Goal: Task Accomplishment & Management: Manage account settings

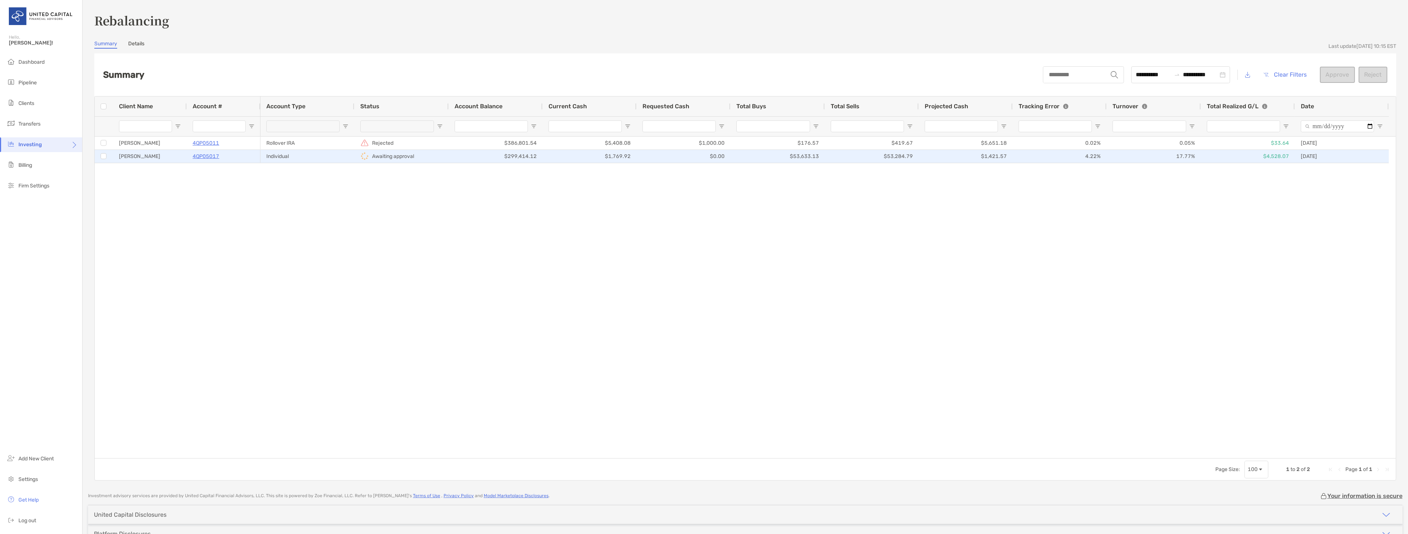
click at [1276, 154] on div "$4,528.07" at bounding box center [1248, 156] width 94 height 13
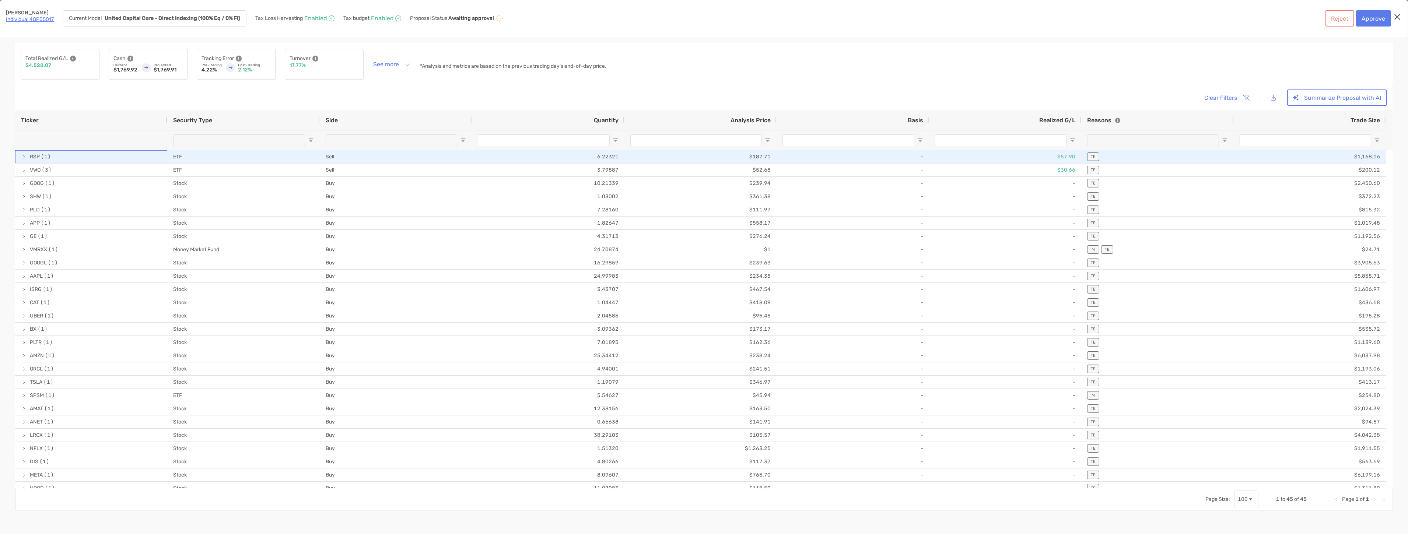
click at [21, 155] on span "[object Object]" at bounding box center [24, 157] width 6 height 6
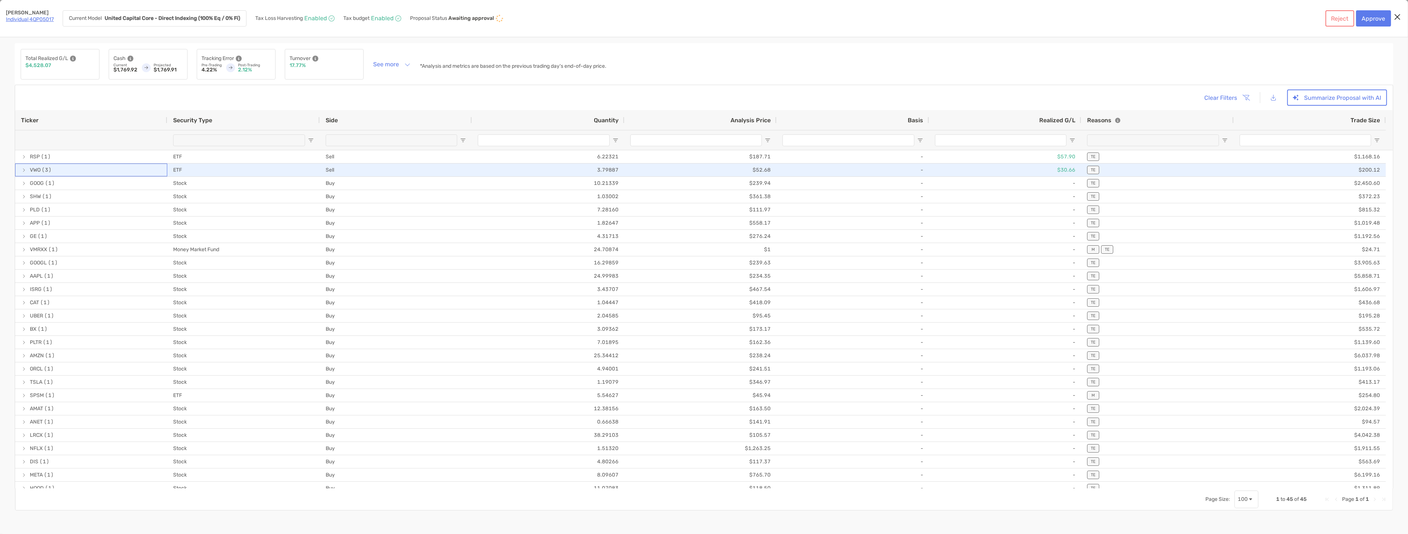
click at [22, 165] on span "[object Object]" at bounding box center [24, 170] width 6 height 12
click at [22, 166] on span "[object Object]" at bounding box center [24, 170] width 6 height 12
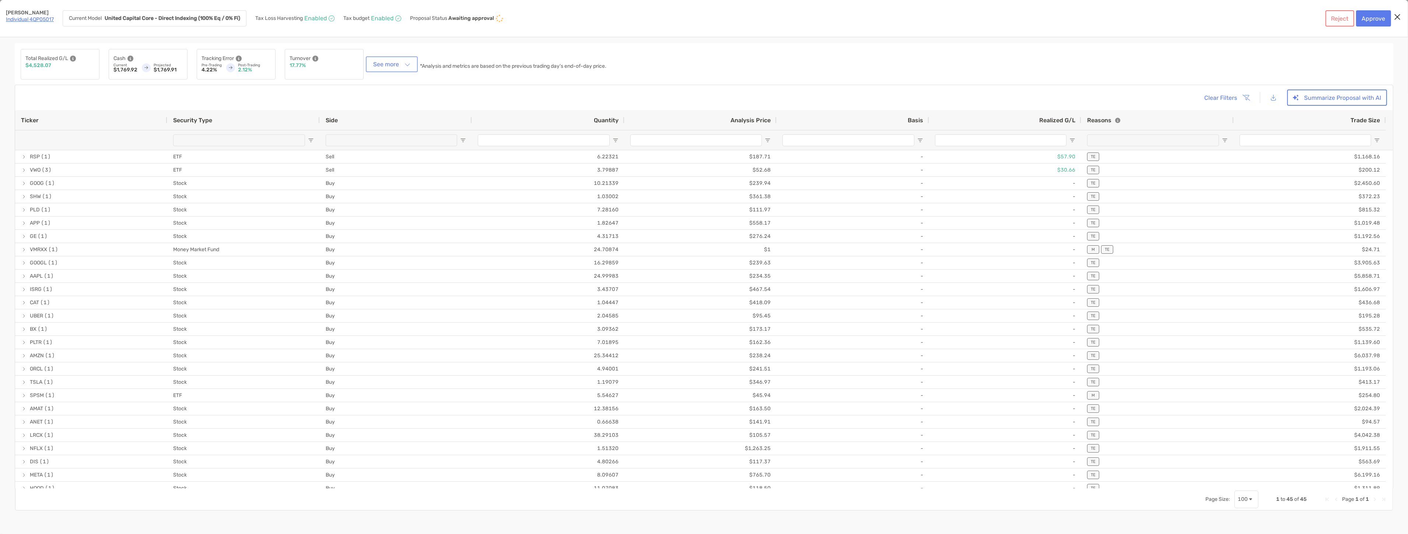
click at [390, 64] on button "See more" at bounding box center [391, 64] width 49 height 13
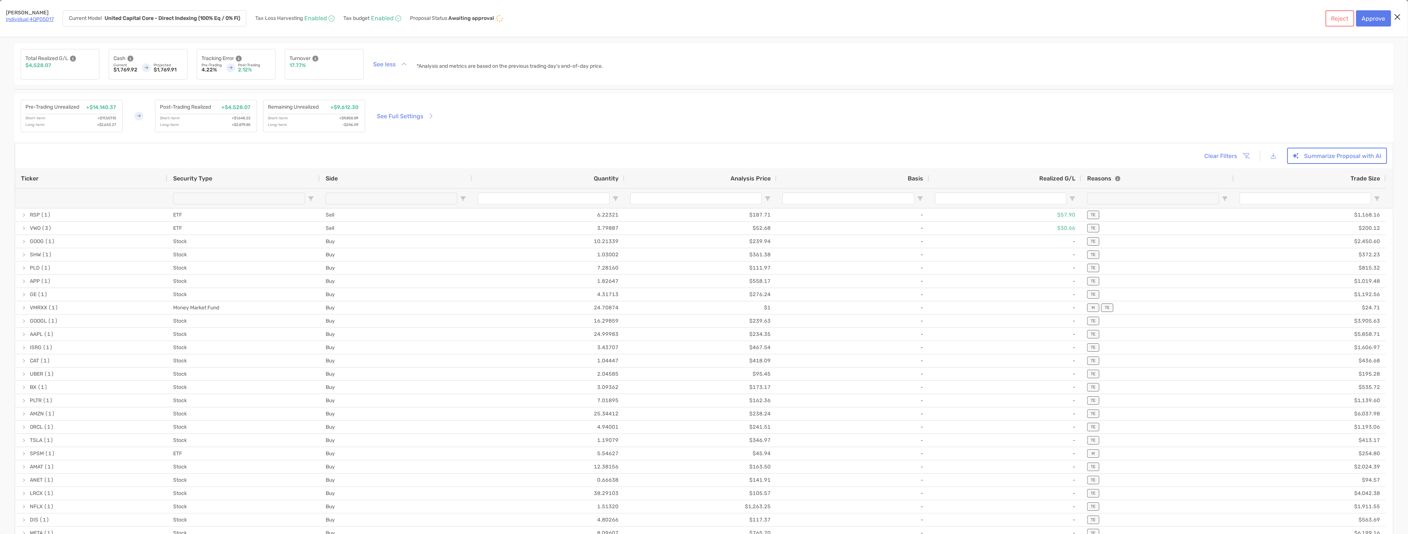
click at [42, 19] on link "Individual 4QP05017" at bounding box center [30, 19] width 48 height 6
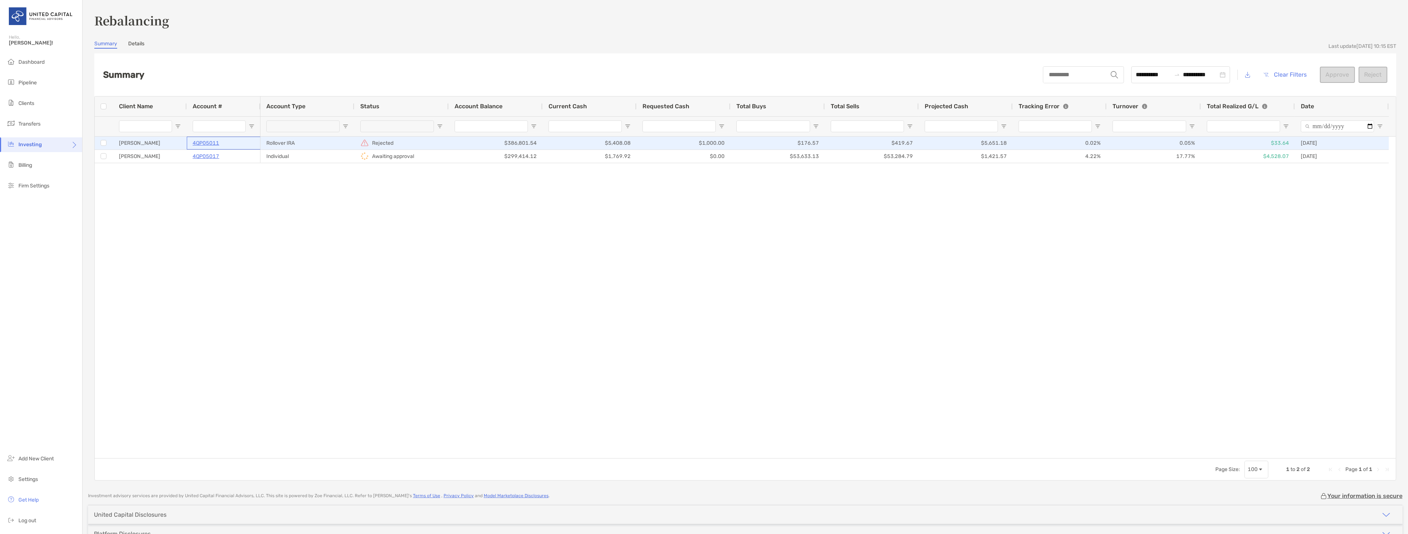
click at [195, 141] on p "4QP05011" at bounding box center [206, 143] width 27 height 9
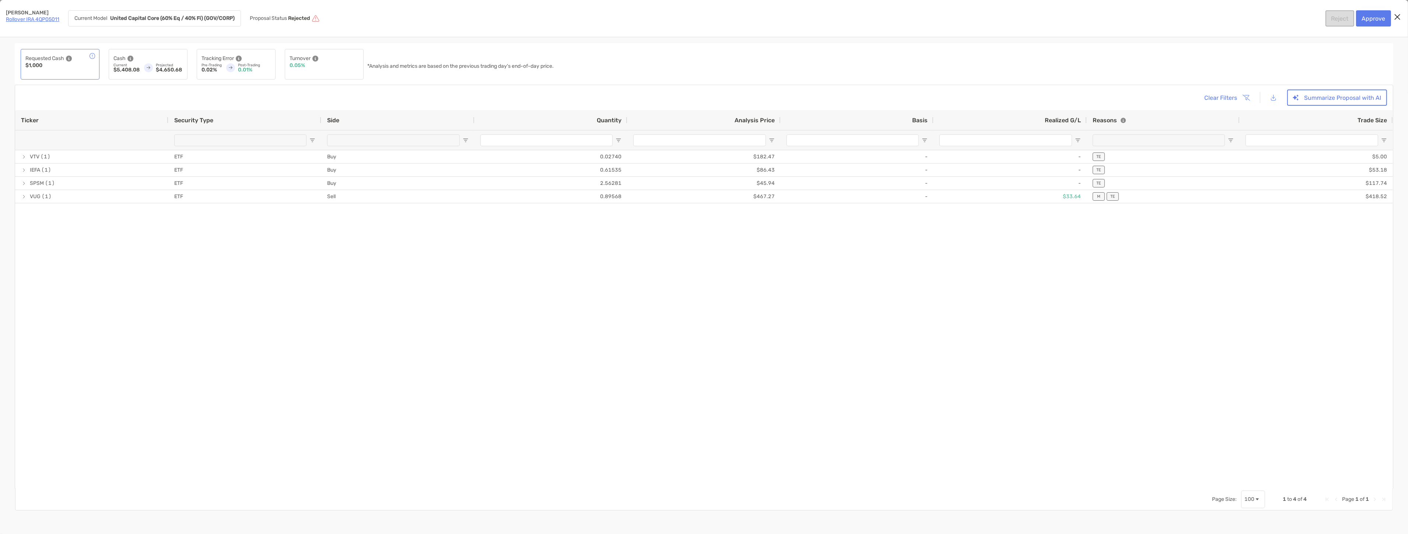
click at [316, 18] on img "[object Object]" at bounding box center [315, 18] width 9 height 9
click at [61, 19] on div "Lauren Hosman Rollover IRA 4QP05011 Current Model United Capital Core (60% Eq /…" at bounding box center [123, 18] width 235 height 16
click at [52, 19] on link "Rollover IRA 4QP05011" at bounding box center [32, 19] width 53 height 6
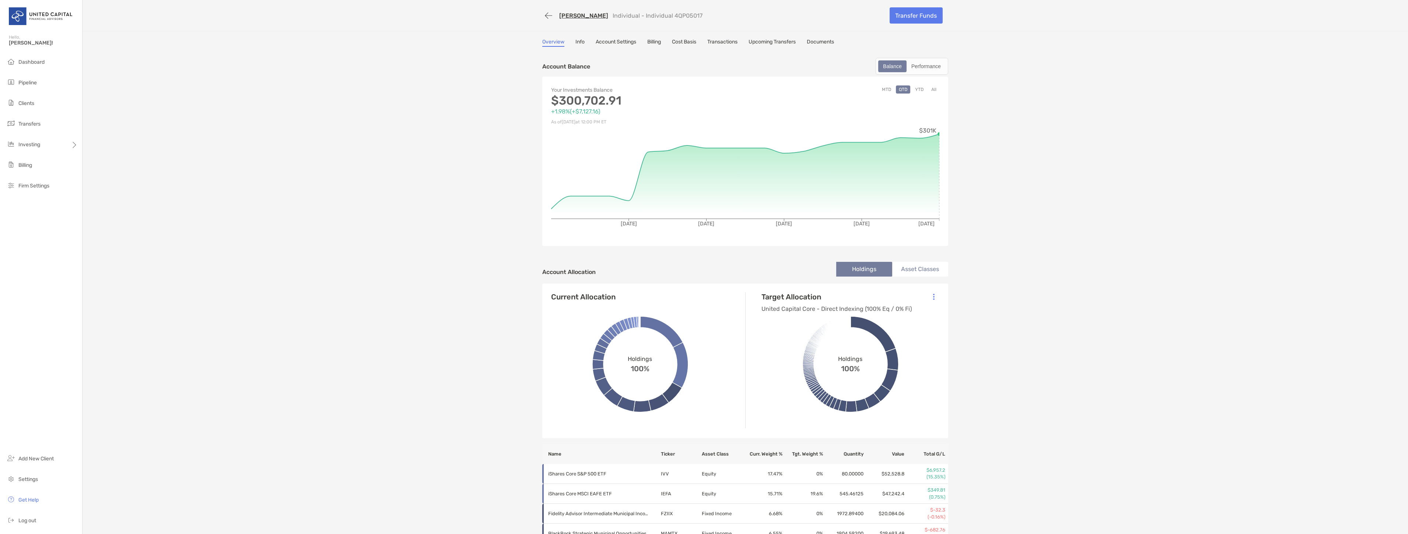
click at [630, 42] on link "Account Settings" at bounding box center [616, 43] width 41 height 8
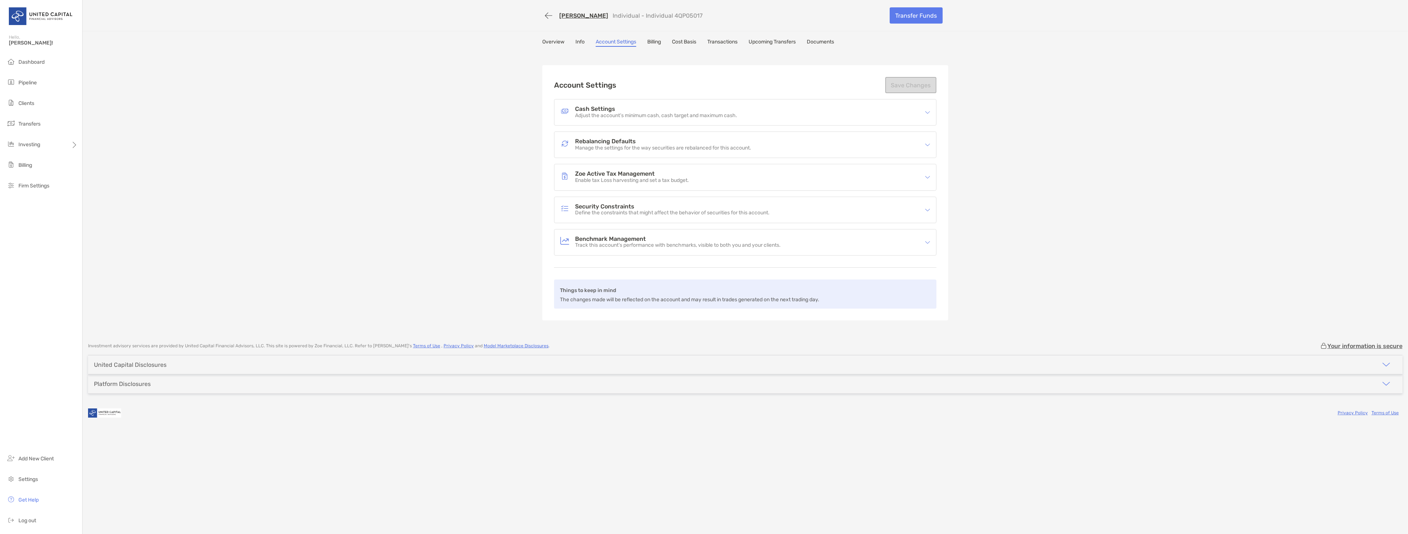
click at [643, 141] on h4 "Rebalancing Defaults" at bounding box center [663, 142] width 176 height 6
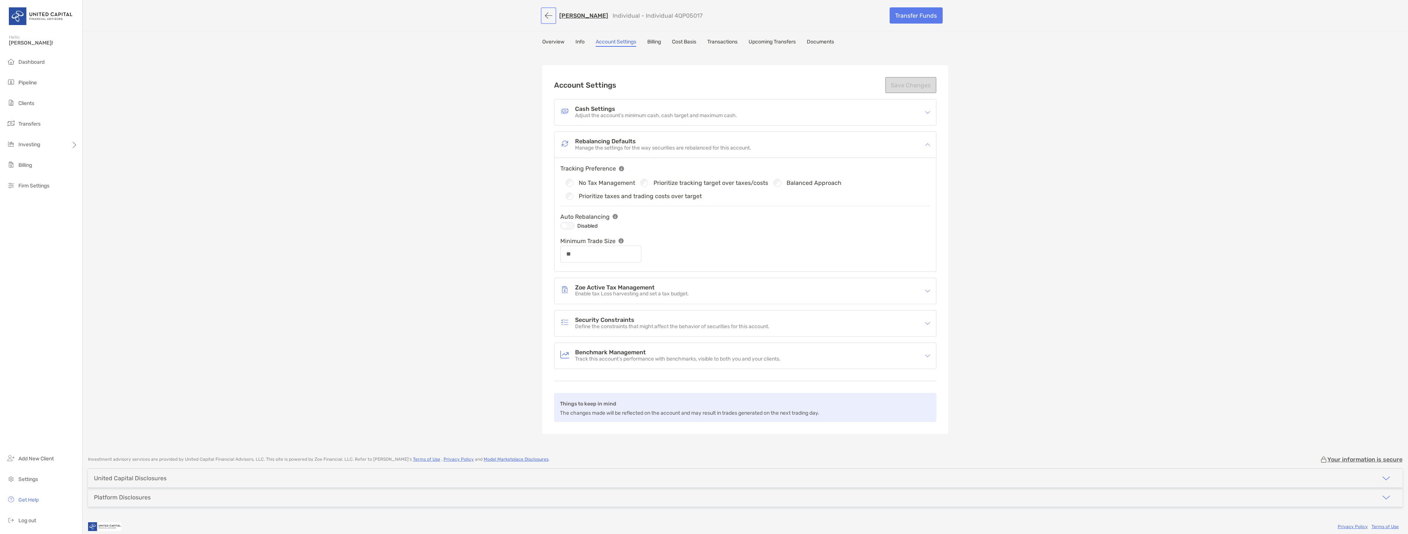
click at [546, 13] on button "button" at bounding box center [548, 16] width 13 height 14
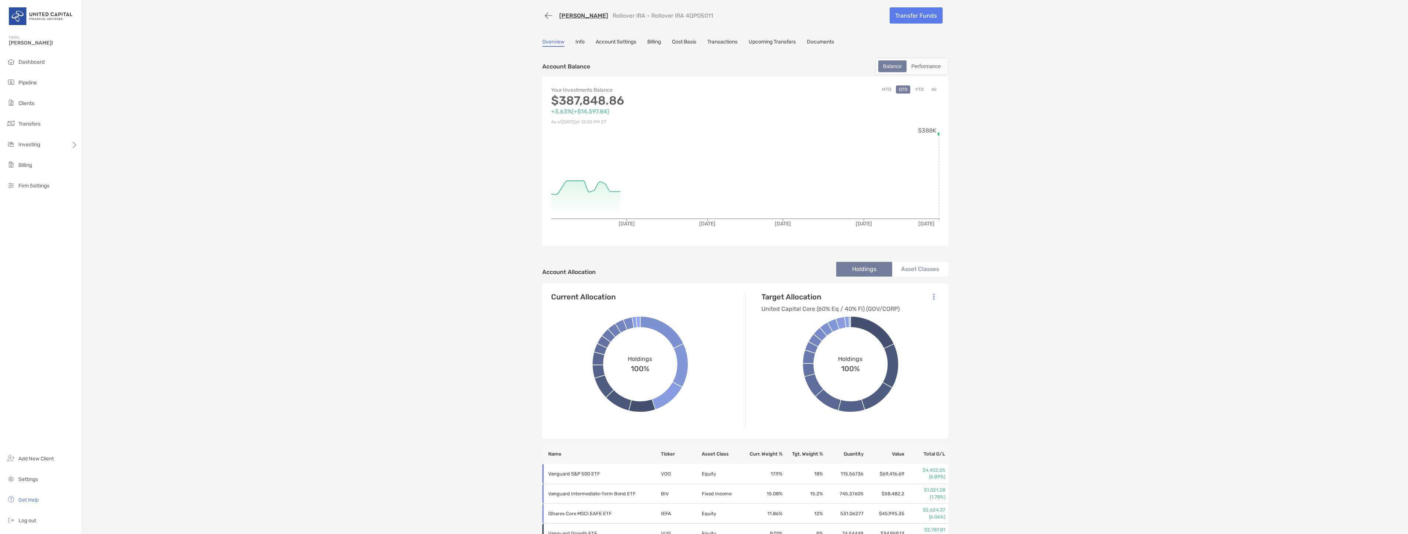
click at [608, 41] on link "Account Settings" at bounding box center [616, 43] width 41 height 8
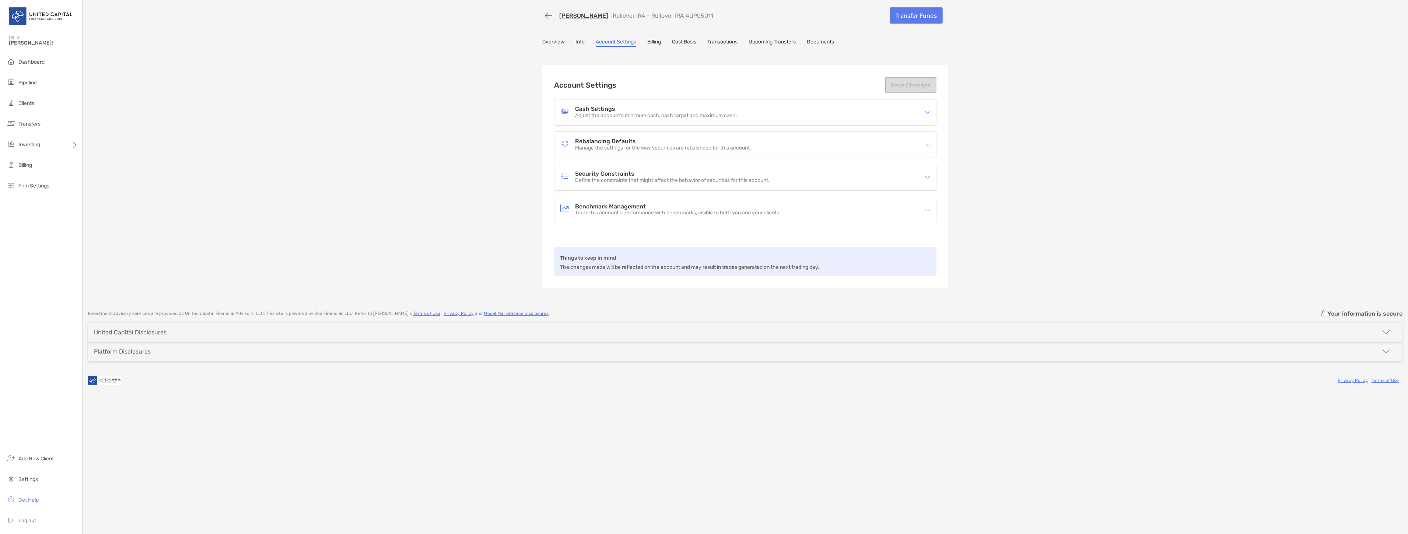
click at [642, 134] on div "Rebalancing Defaults Manage the settings for the way securities are rebalanced …" at bounding box center [746, 145] width 382 height 26
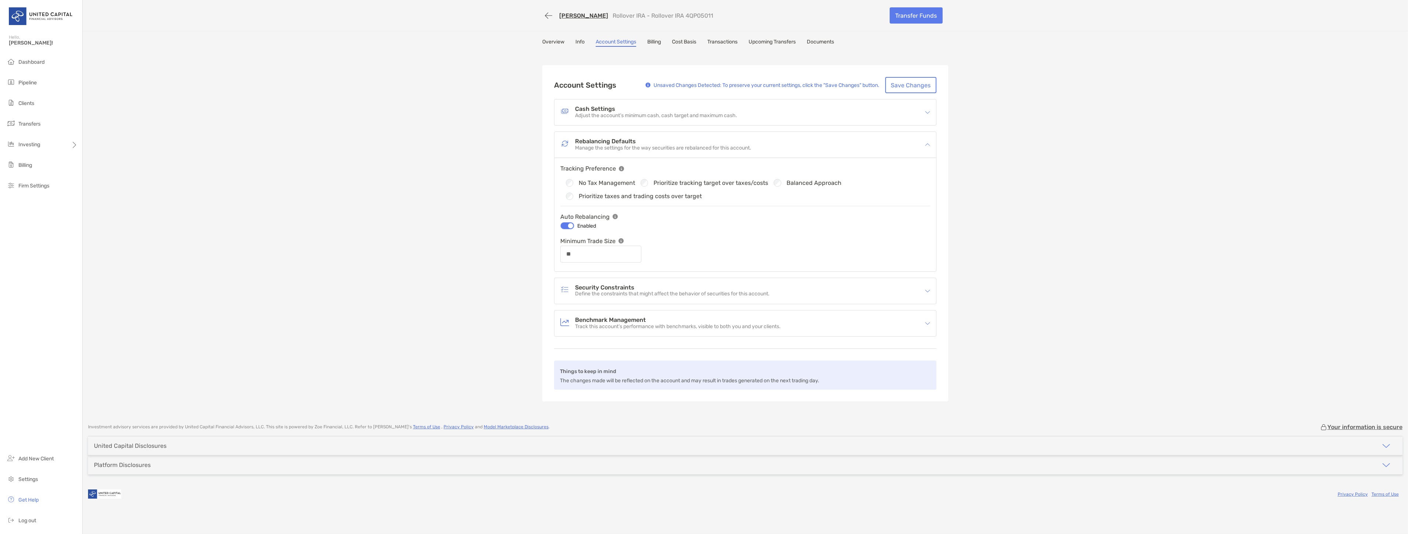
click at [884, 81] on div "Unsaved Changes Detected: To preserve your current settings, click the "Save Ch…" at bounding box center [791, 85] width 291 height 16
click at [924, 82] on button "Save Changes" at bounding box center [910, 85] width 51 height 16
type input "**"
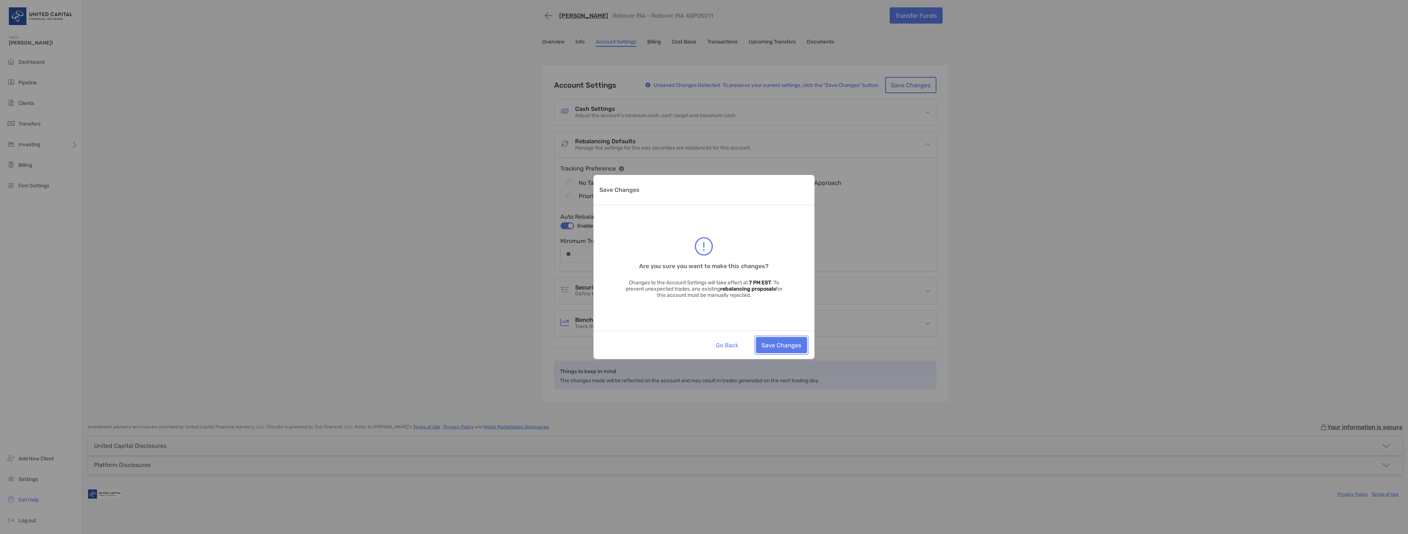
click at [795, 349] on button "Save Changes" at bounding box center [781, 345] width 51 height 16
